Goal: Download file/media

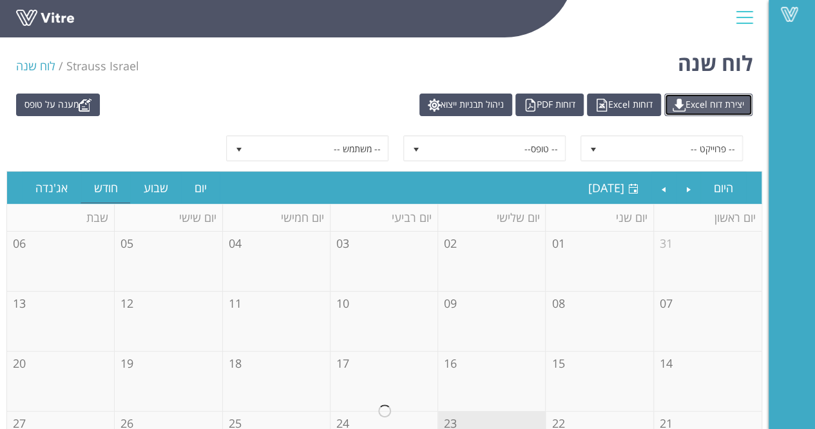
click at [687, 106] on link "יצירת דוח Excel" at bounding box center [709, 104] width 88 height 23
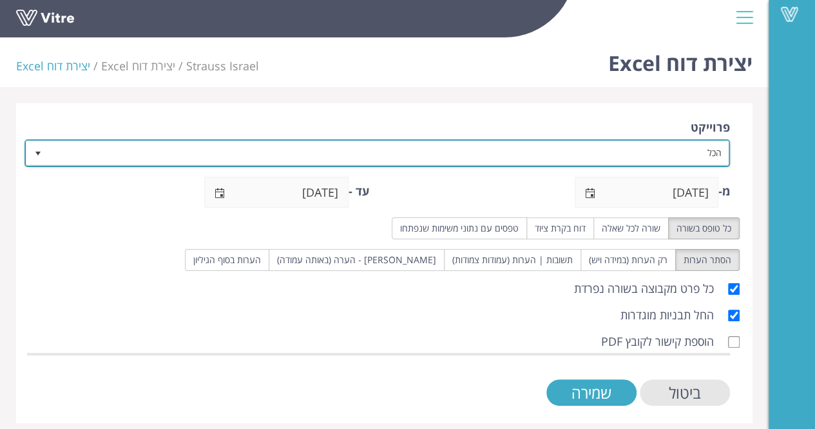
click at [639, 146] on span "הכל" at bounding box center [389, 152] width 680 height 23
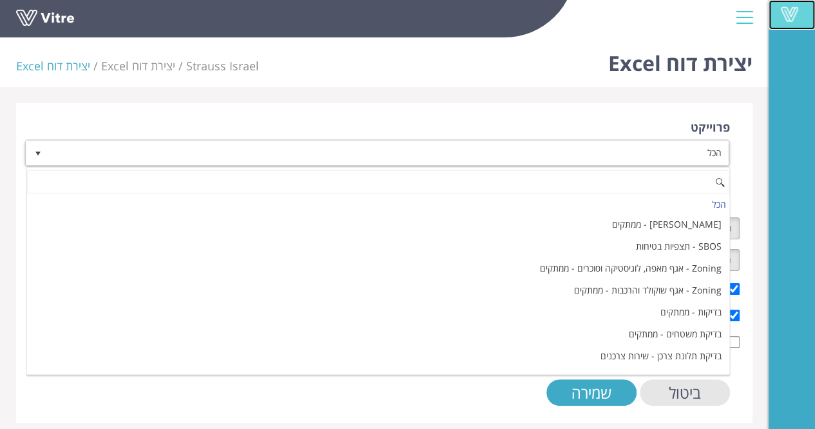
click at [790, 14] on span at bounding box center [790, 13] width 32 height 15
